Goal: Task Accomplishment & Management: Manage account settings

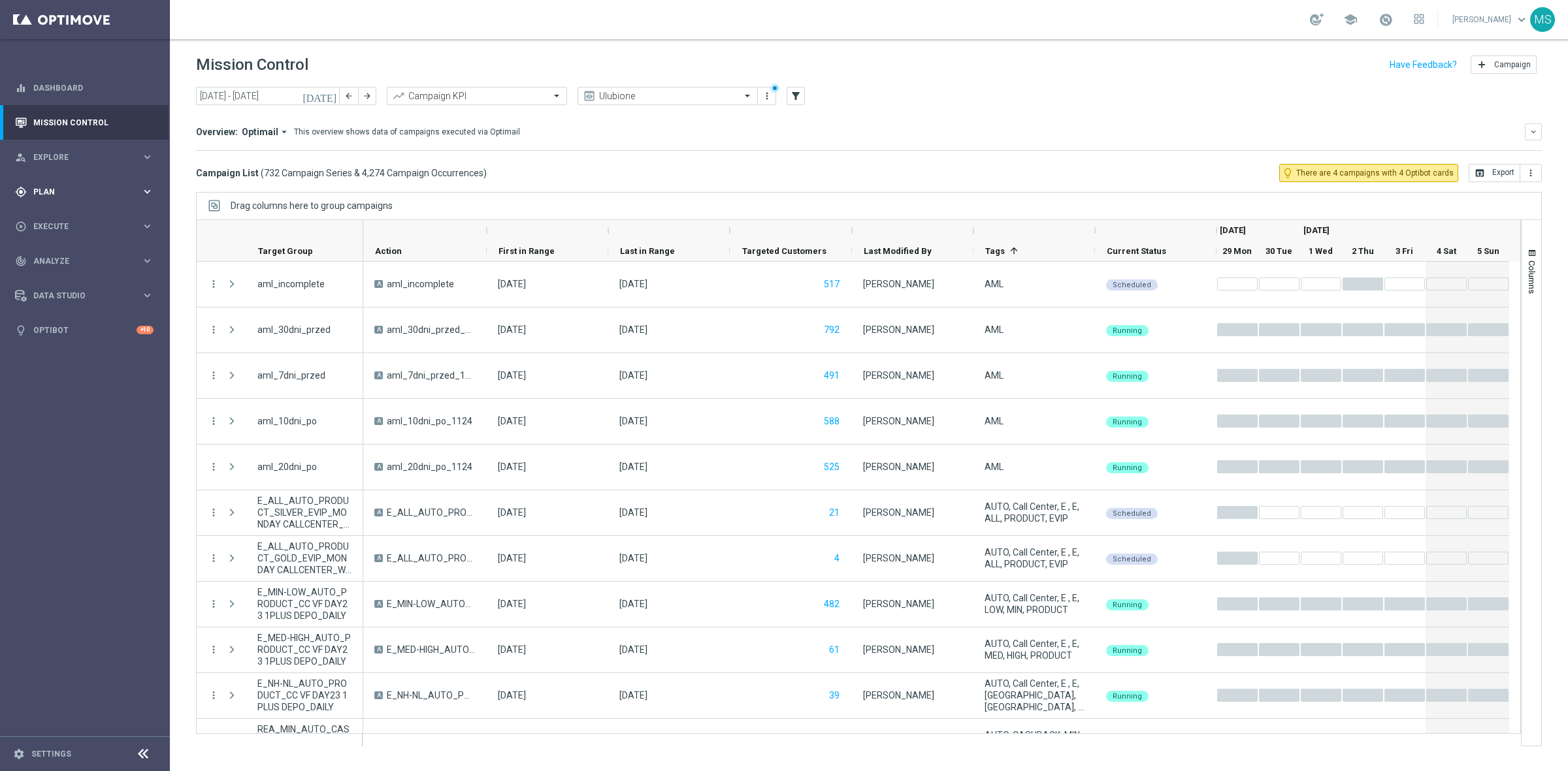
drag, startPoint x: 149, startPoint y: 190, endPoint x: 148, endPoint y: 204, distance: 14.0
click at [149, 190] on icon "keyboard_arrow_right" at bounding box center [147, 191] width 12 height 12
click at [79, 255] on span "Templates" at bounding box center [81, 258] width 94 height 8
click at [86, 272] on link "Optimail" at bounding box center [88, 277] width 95 height 10
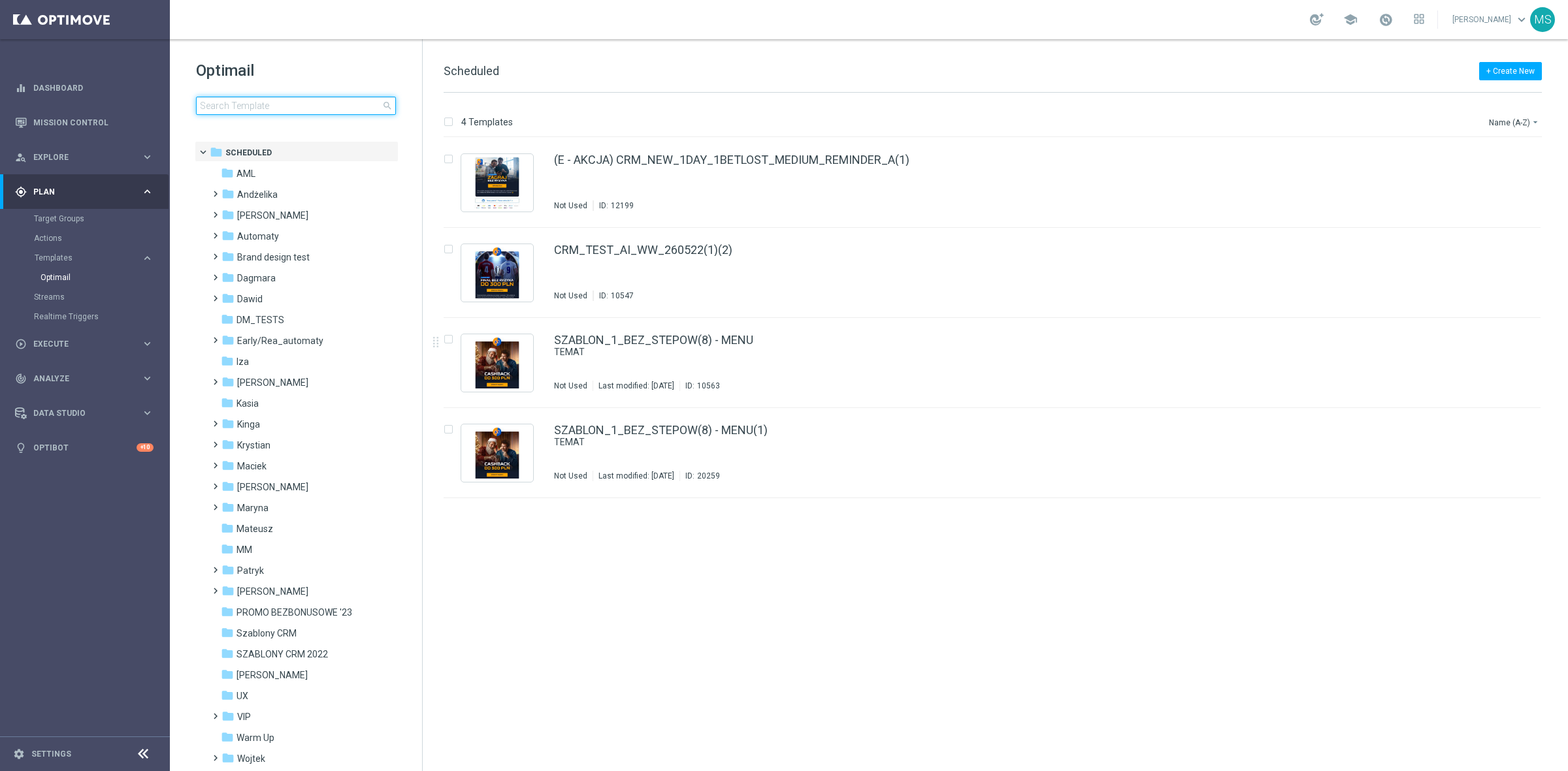
click at [308, 102] on input at bounding box center [296, 105] width 200 height 18
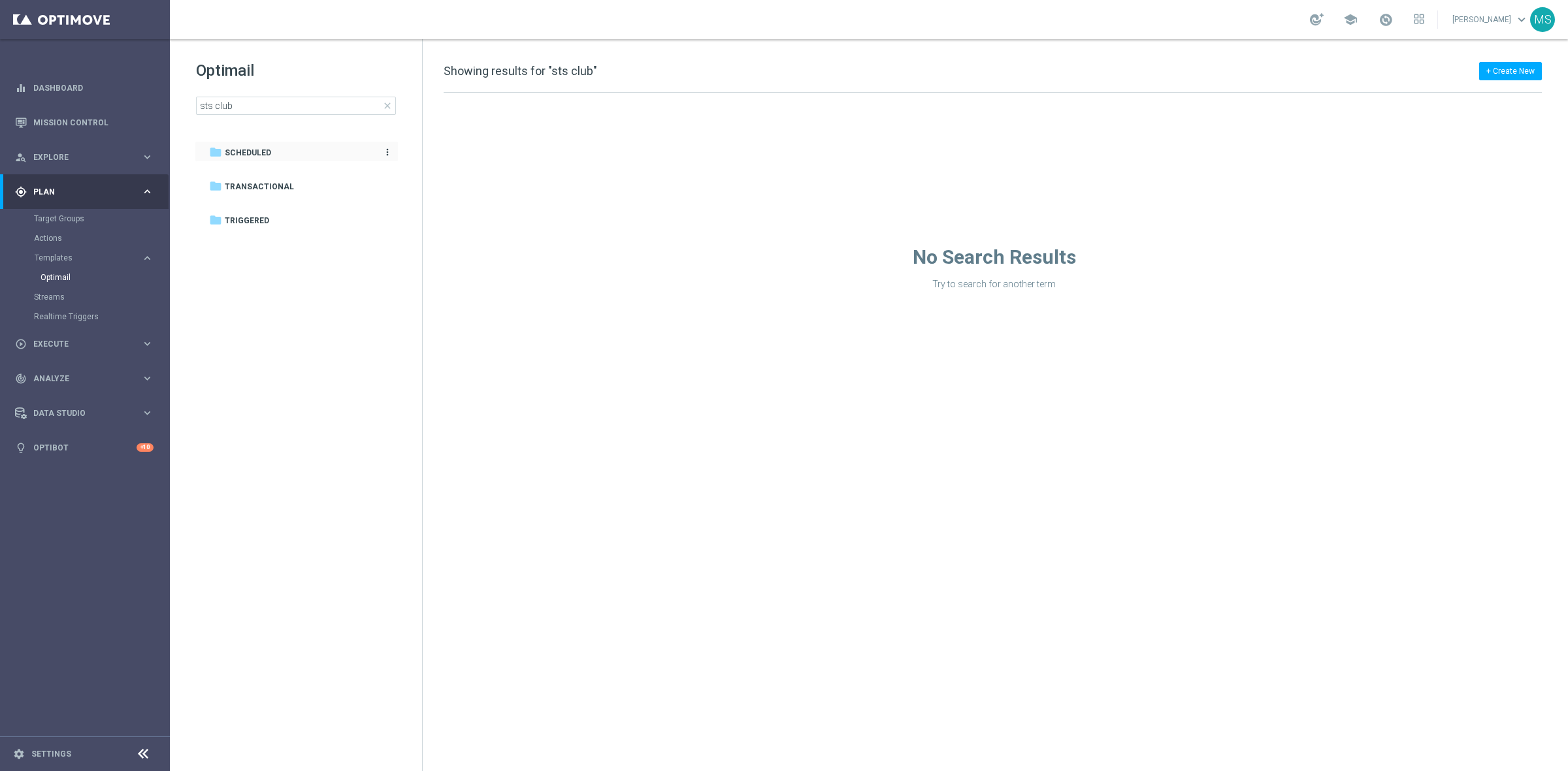
click at [324, 147] on div "folder Scheduled" at bounding box center [289, 153] width 161 height 15
click at [337, 112] on input "sts club" at bounding box center [296, 105] width 200 height 18
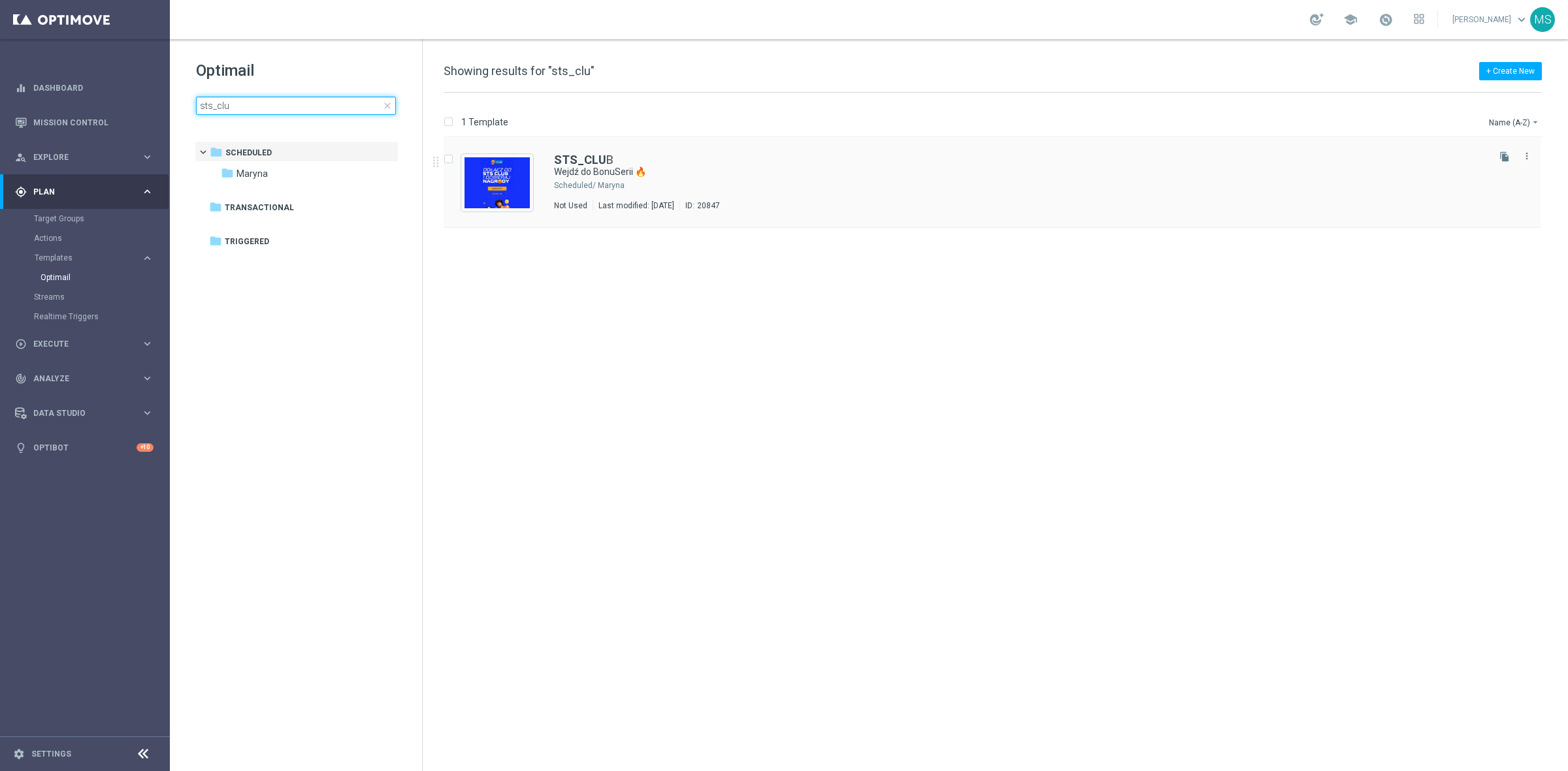
type input "sts_clu"
click at [506, 181] on img "Press SPACE to select this row." at bounding box center [497, 182] width 66 height 51
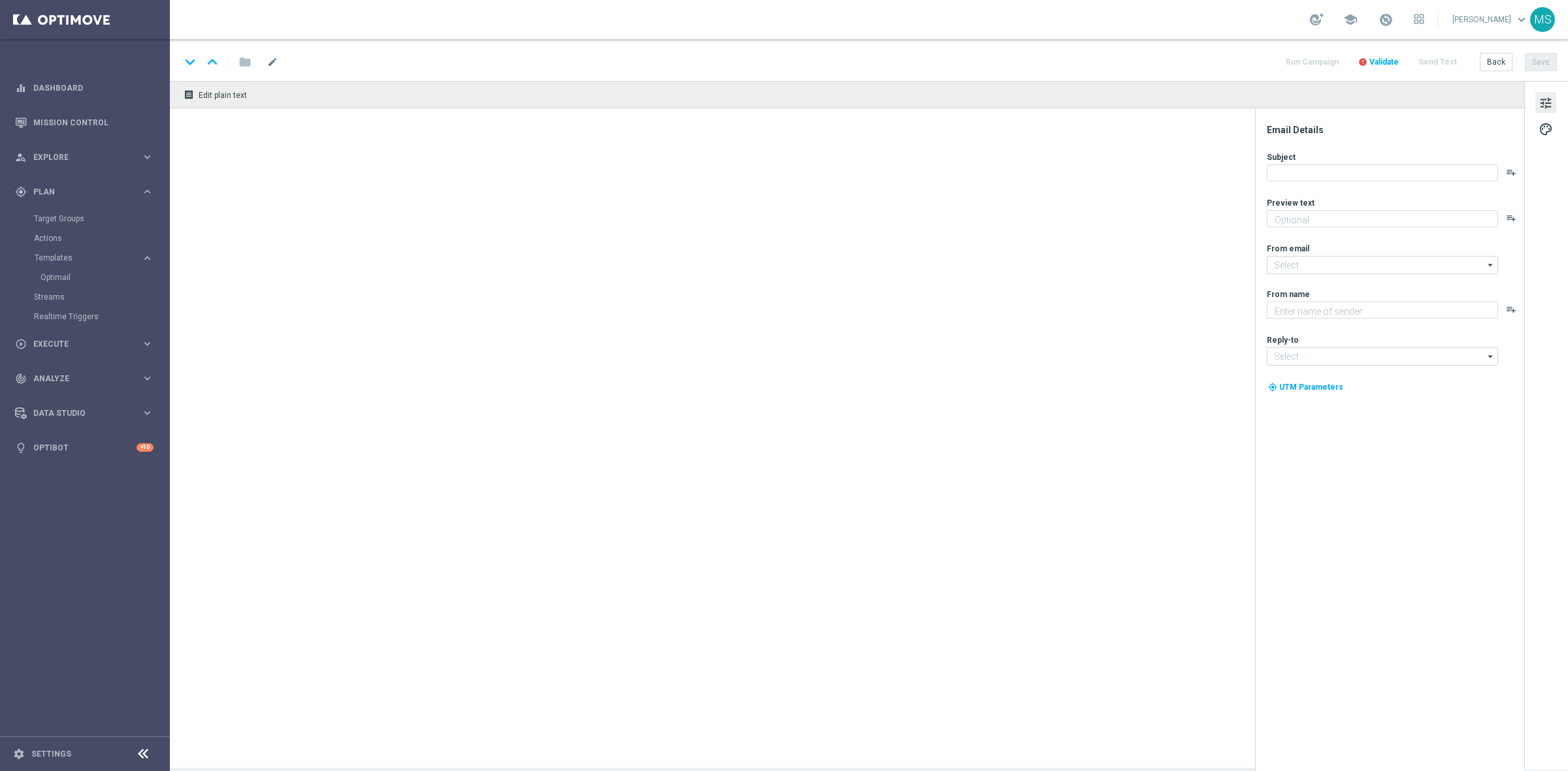
type textarea "Bonus za regularną grę w STS! 😎"
type textarea "STS"
type input "oferta@sts.pl"
type input "kontakt@sts.pl"
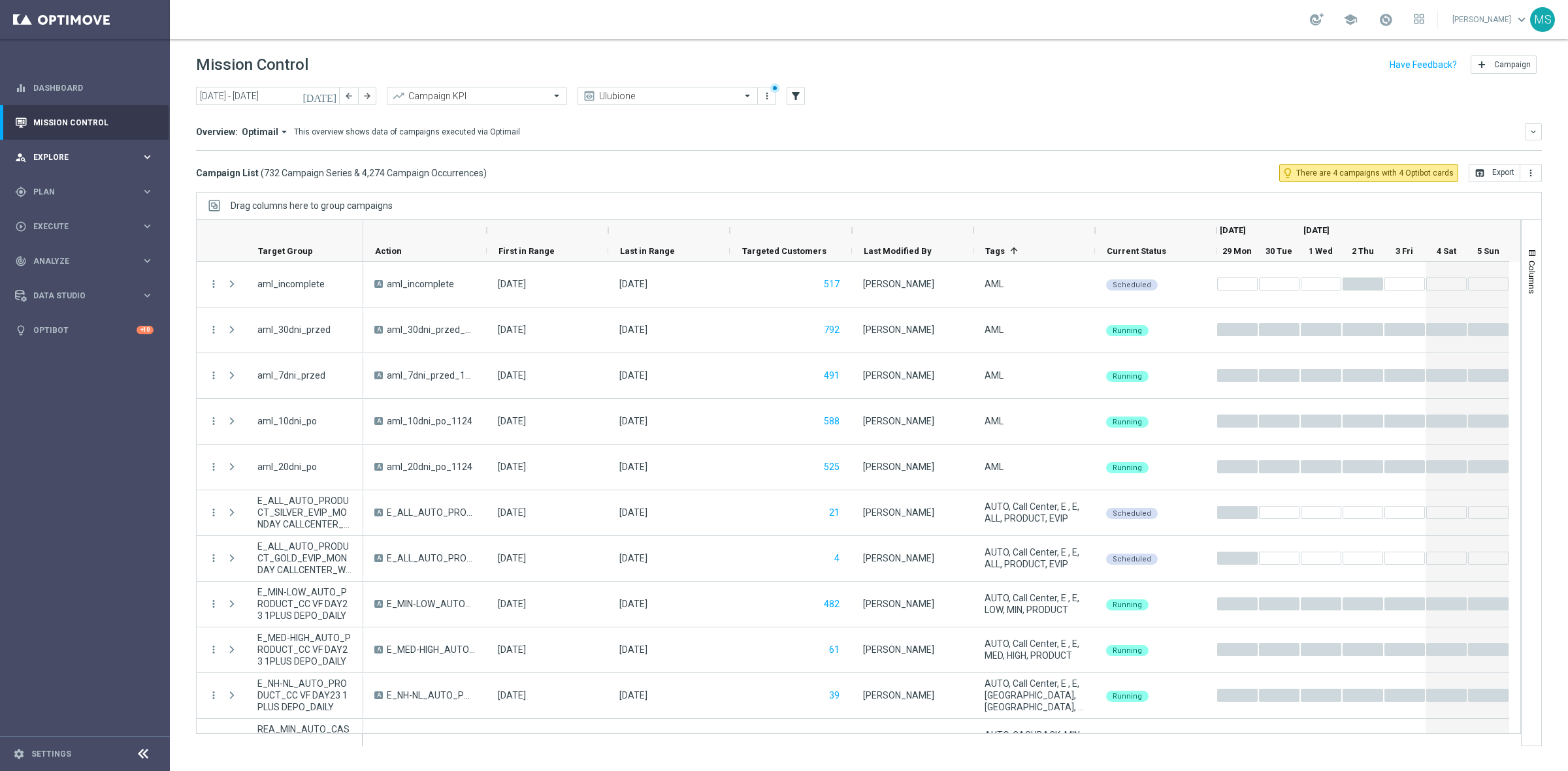
click at [63, 149] on div "person_search Explore keyboard_arrow_right" at bounding box center [84, 157] width 169 height 35
click at [70, 340] on div "gps_fixed Plan keyboard_arrow_right" at bounding box center [84, 348] width 169 height 35
click at [75, 213] on link "Target Groups" at bounding box center [84, 218] width 102 height 10
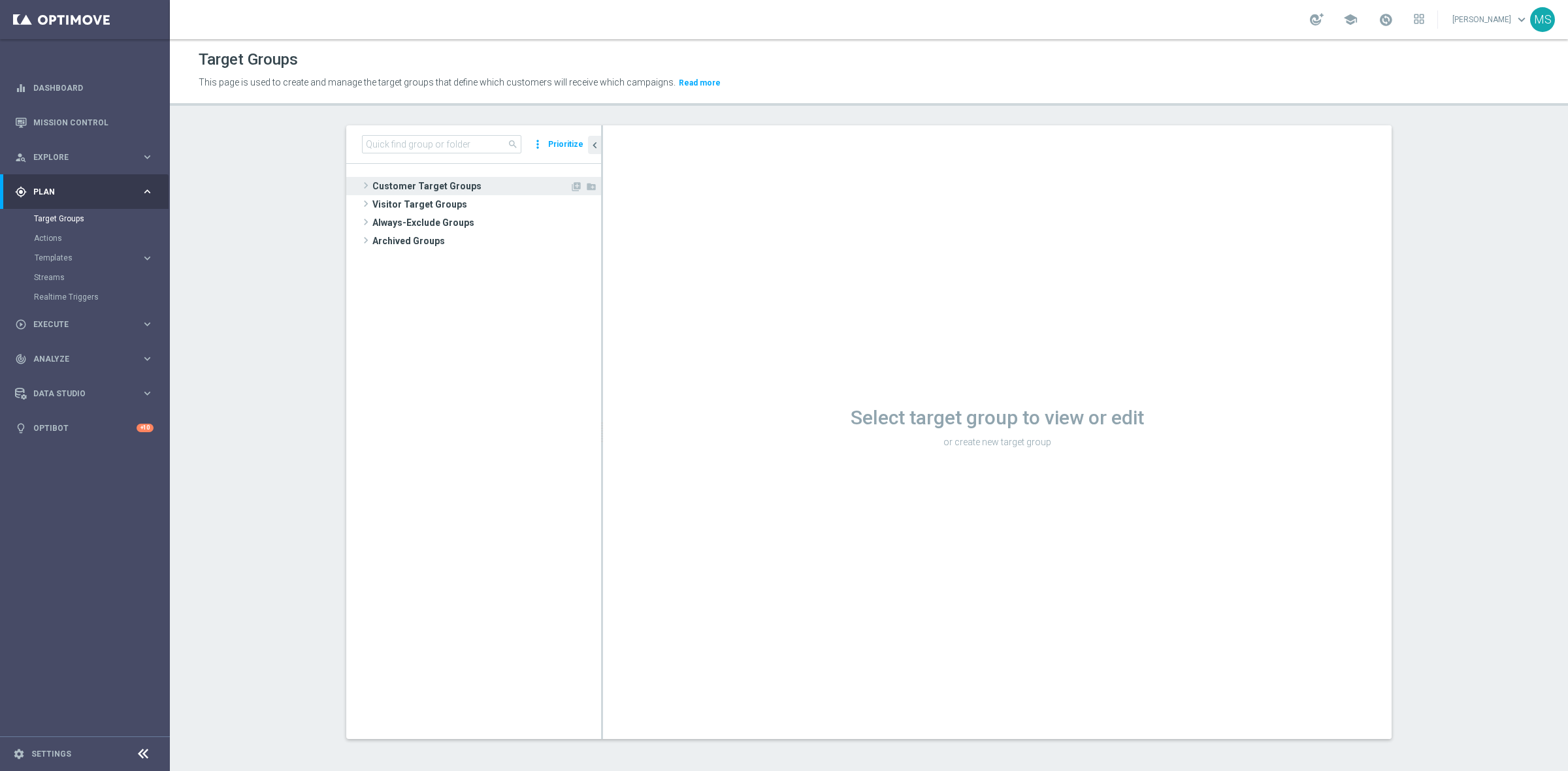
click at [497, 179] on span "Customer Target Groups" at bounding box center [471, 186] width 198 height 18
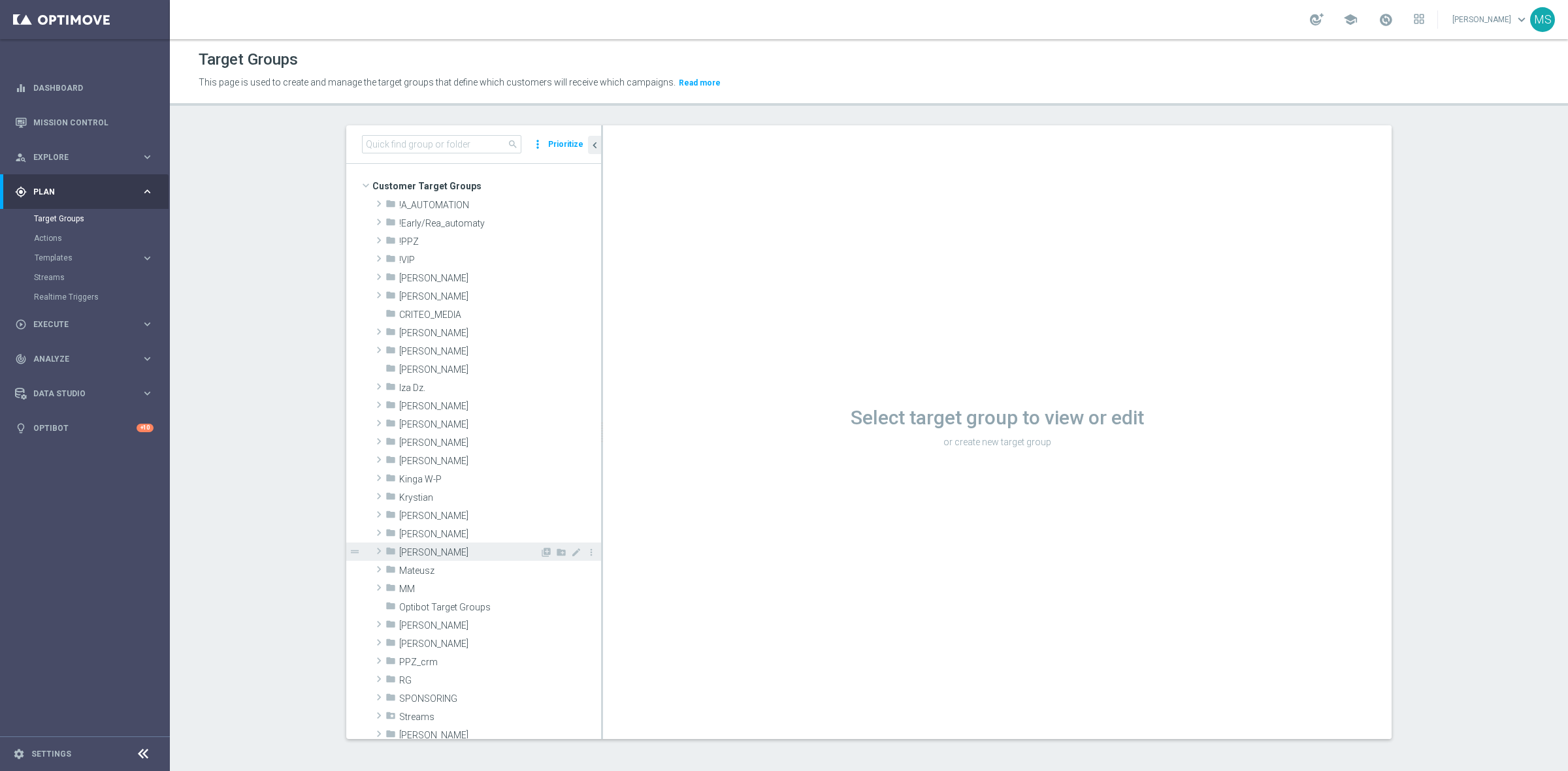
click at [477, 557] on span "Maryna Sh." at bounding box center [469, 552] width 141 height 11
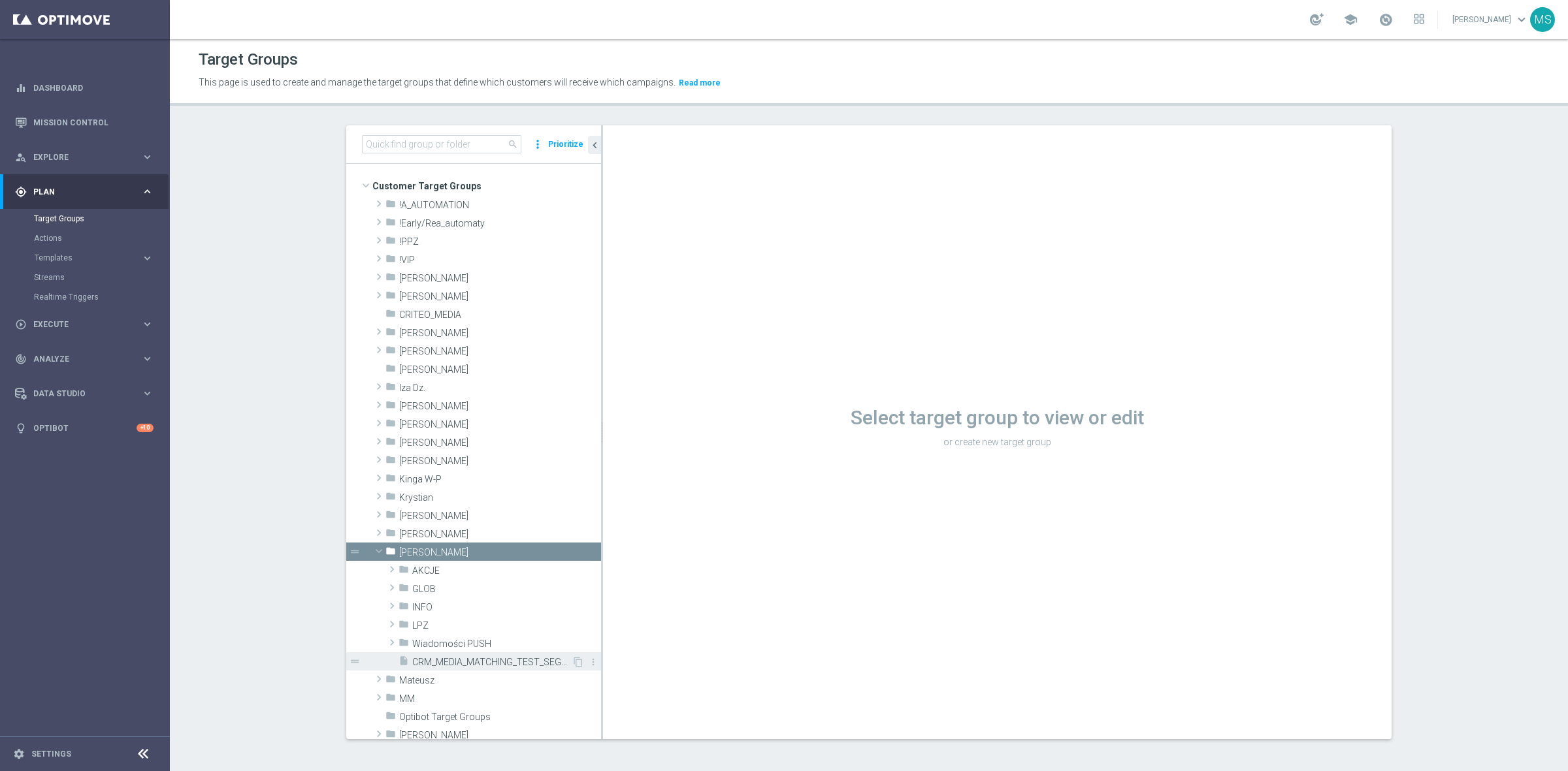
click at [495, 657] on span "CRM_MEDIA_MATCHING_TEST_SEGMENT_V4" at bounding box center [492, 662] width 159 height 11
